Goal: Check status: Check status

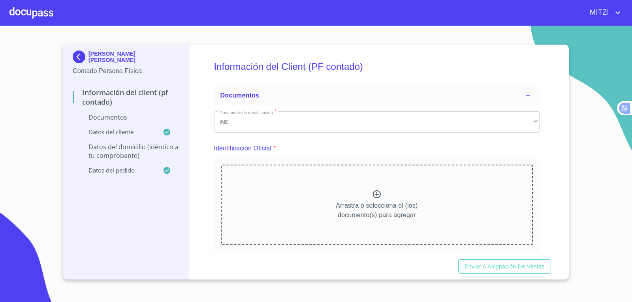
scroll to position [39, 0]
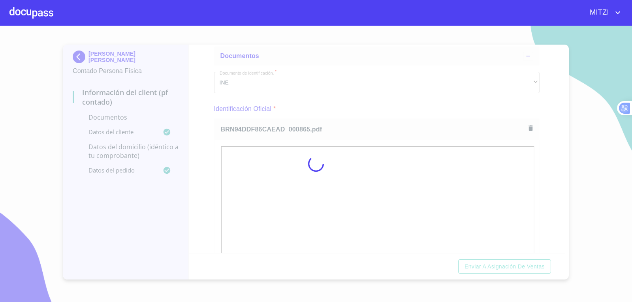
drag, startPoint x: 403, startPoint y: 98, endPoint x: 411, endPoint y: 98, distance: 7.9
click at [403, 98] on div at bounding box center [316, 164] width 632 height 276
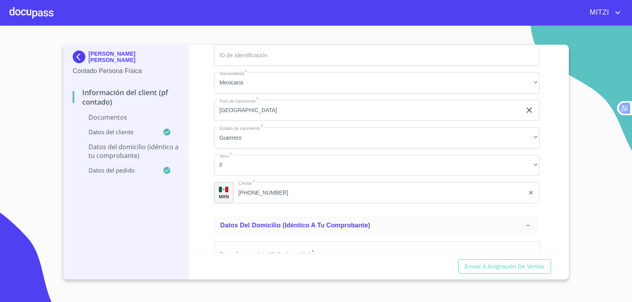
scroll to position [1026, 0]
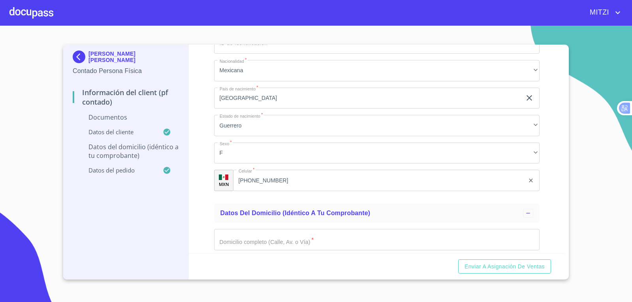
click at [30, 12] on div at bounding box center [31, 12] width 44 height 25
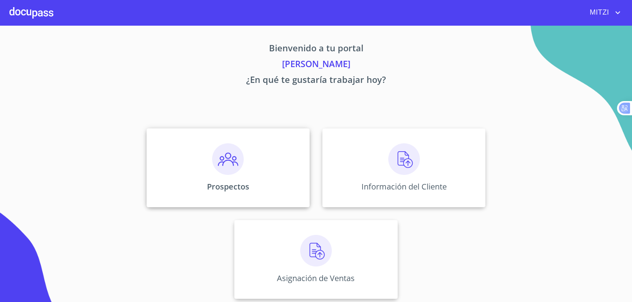
click at [202, 179] on div "Prospectos" at bounding box center [227, 167] width 163 height 79
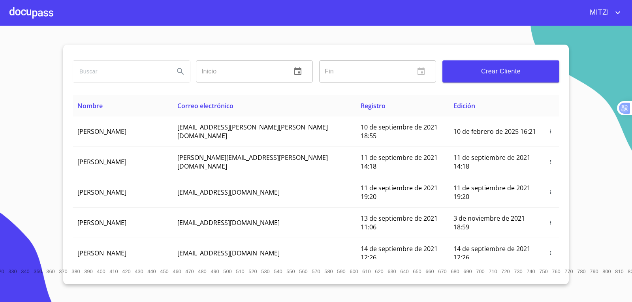
click at [119, 73] on input "search" at bounding box center [120, 71] width 95 height 21
click at [100, 70] on input "[PERSON_NAME]" at bounding box center [120, 71] width 95 height 21
type input "[PERSON_NAME] [PERSON_NAME]"
